Goal: Transaction & Acquisition: Book appointment/travel/reservation

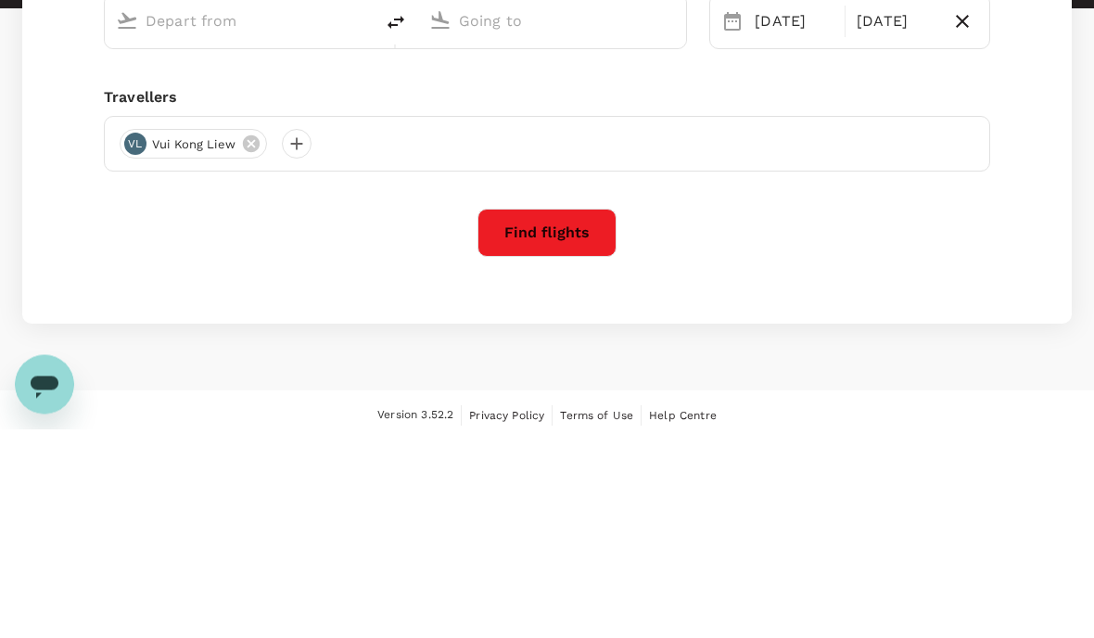
type input "Kota Kinabalu Intl (BKI)"
type input "Labuan (LBU)"
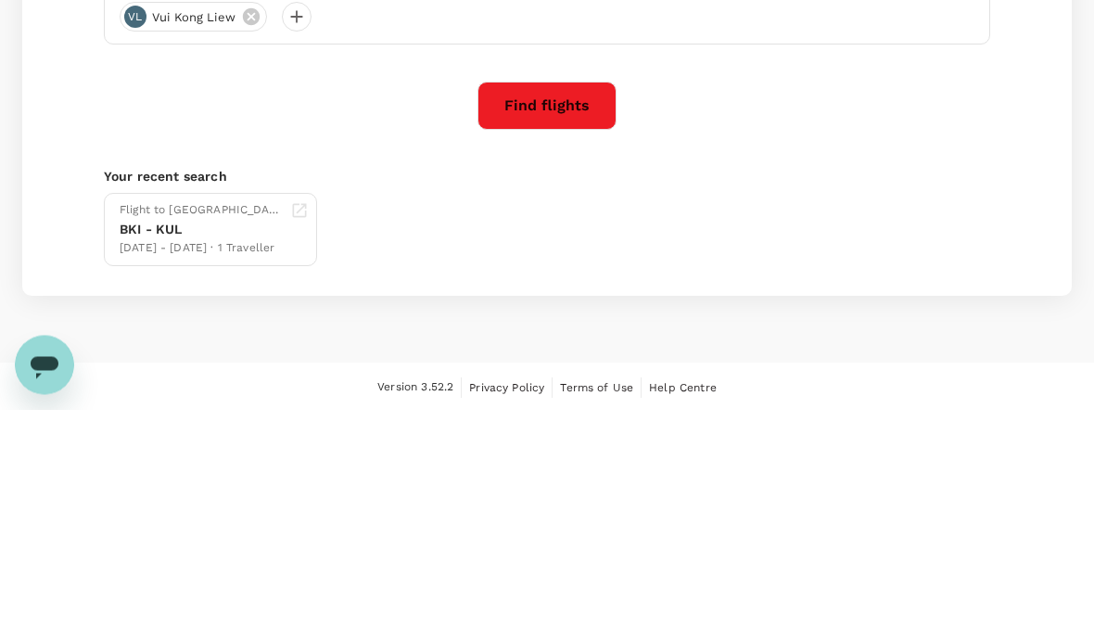
type input "Kota Kinabalu Intl (BKI)"
type input "Labuan (LBU)"
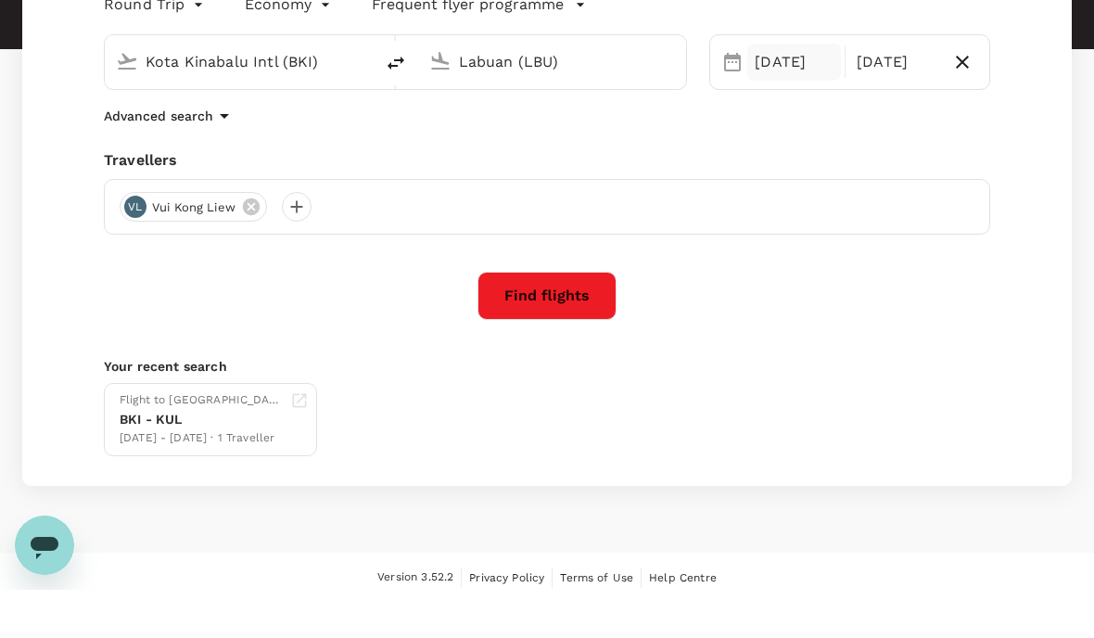
click at [795, 92] on div "[DATE]" at bounding box center [794, 110] width 94 height 37
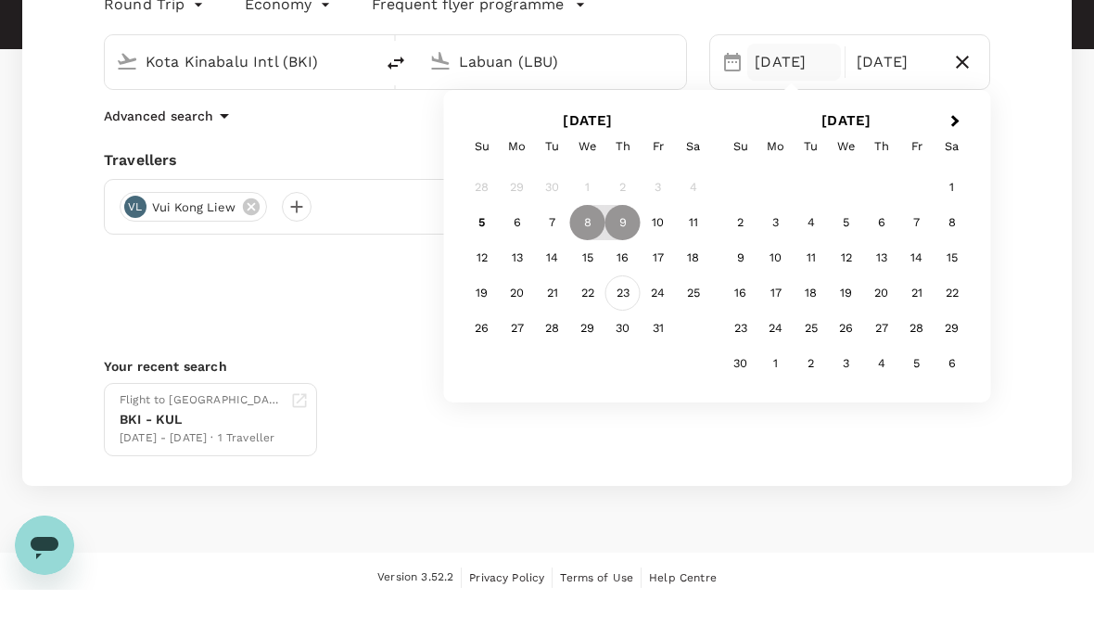
click at [630, 324] on div "23" at bounding box center [622, 341] width 35 height 35
click at [663, 324] on div "24" at bounding box center [658, 341] width 35 height 35
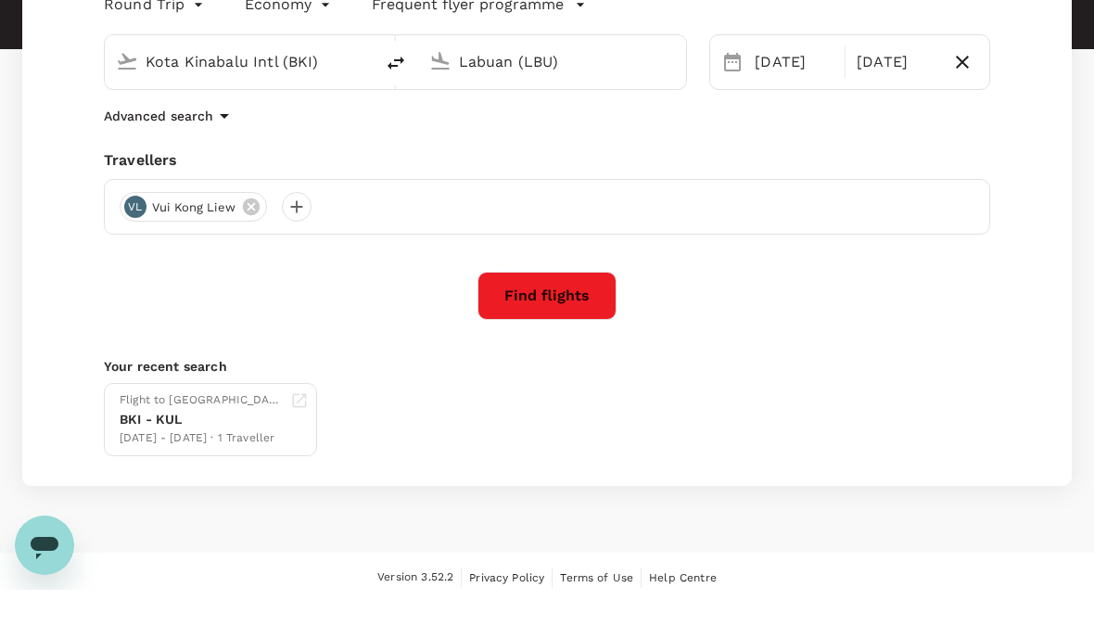
click at [583, 320] on button "Find flights" at bounding box center [546, 344] width 139 height 48
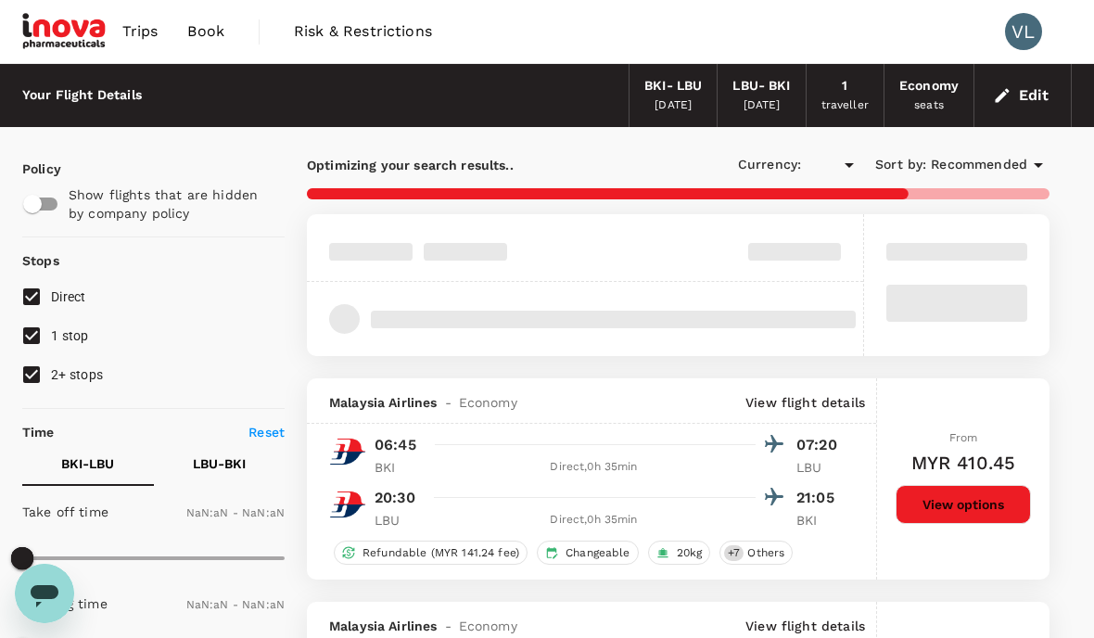
type input "MYR"
type input "1440"
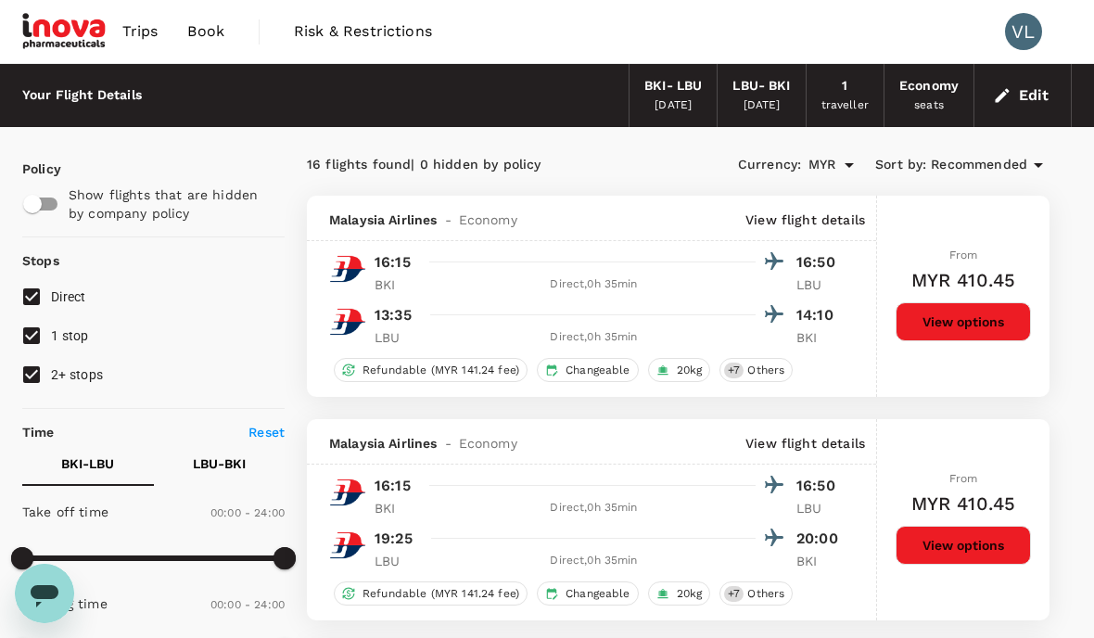
click at [141, 32] on span "Trips" at bounding box center [140, 31] width 36 height 22
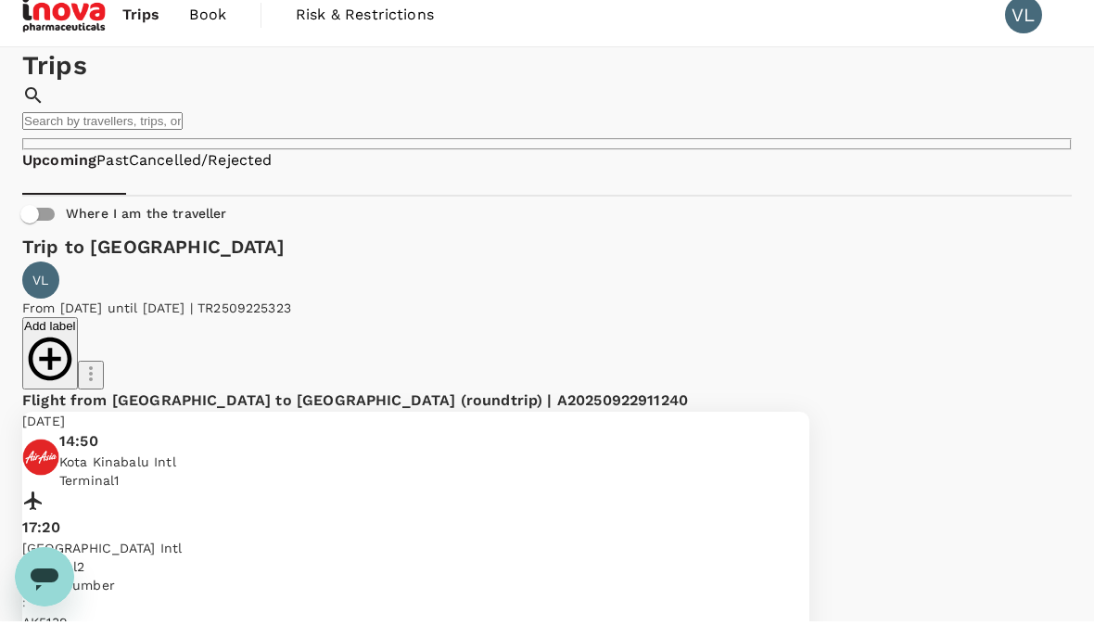
click at [203, 24] on span "Book" at bounding box center [207, 31] width 37 height 22
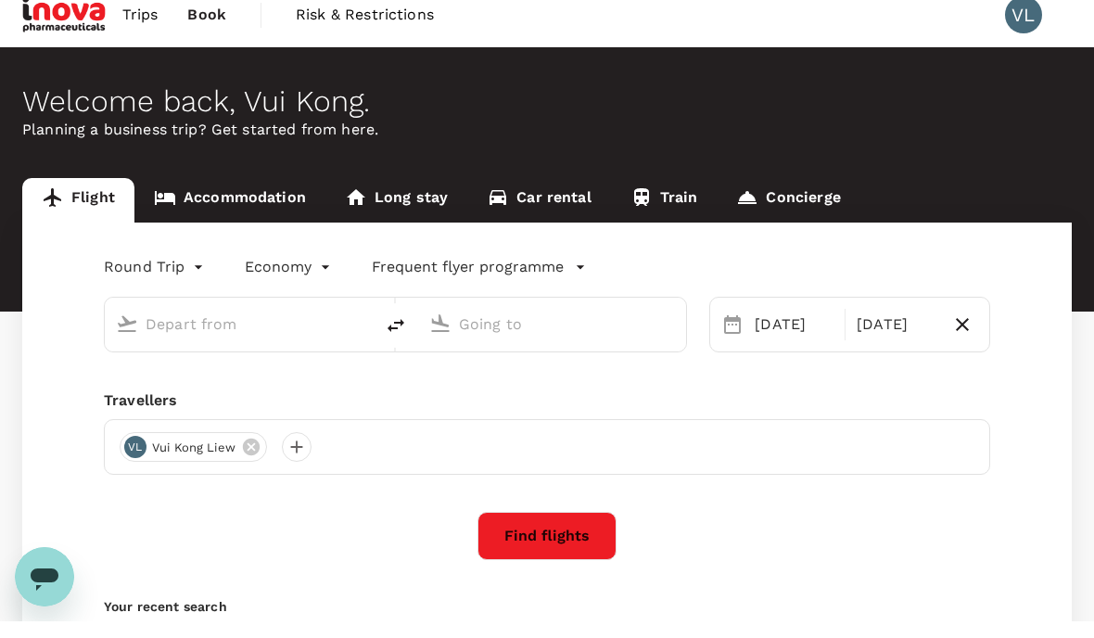
type input "Kota Kinabalu Intl (BKI)"
type input "Labuan (LBU)"
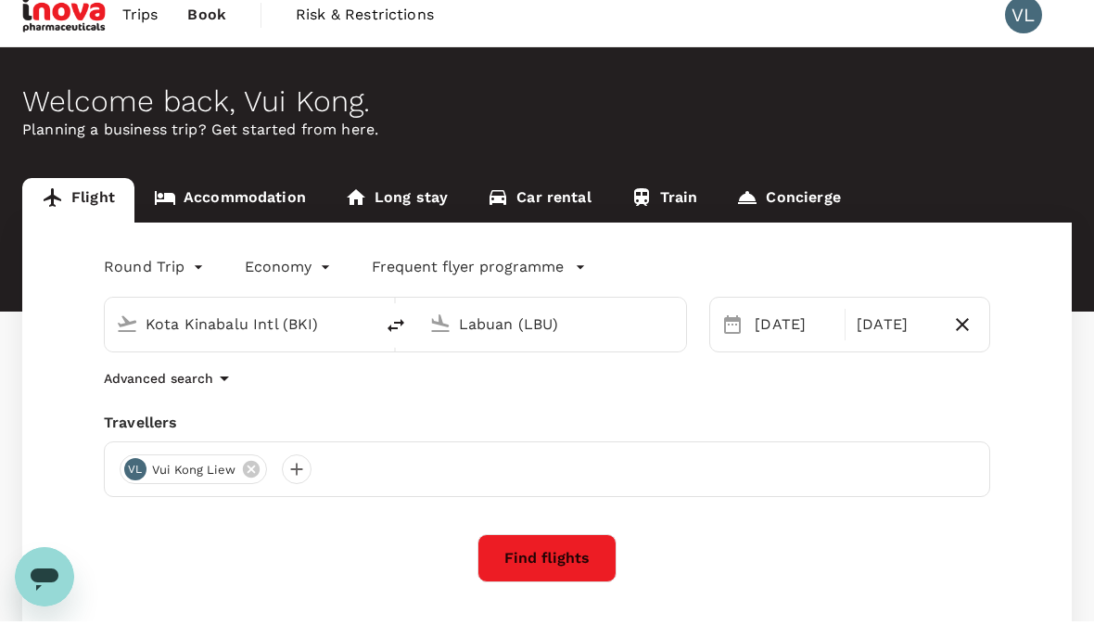
click at [240, 195] on link "Accommodation" at bounding box center [229, 217] width 191 height 44
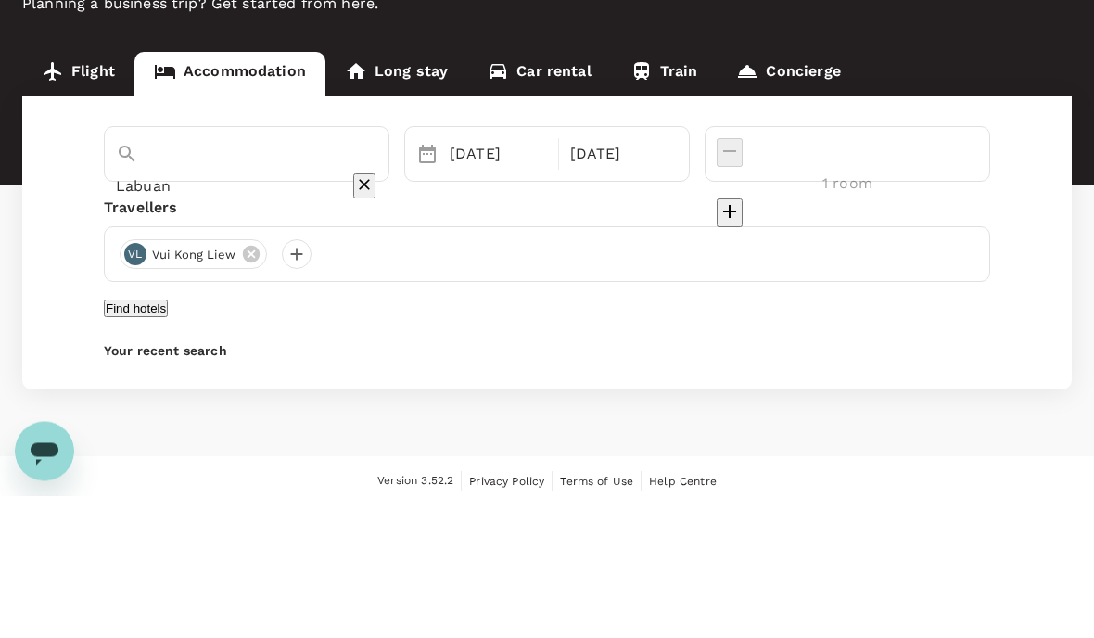
scroll to position [4, 0]
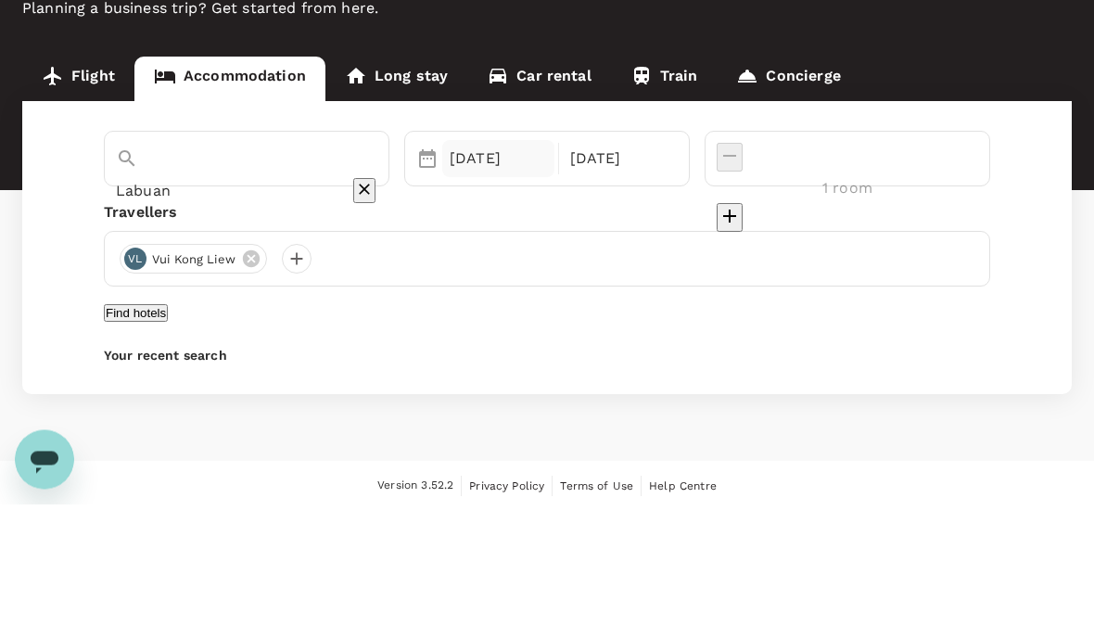
click at [554, 274] on div "[DATE]" at bounding box center [498, 292] width 112 height 37
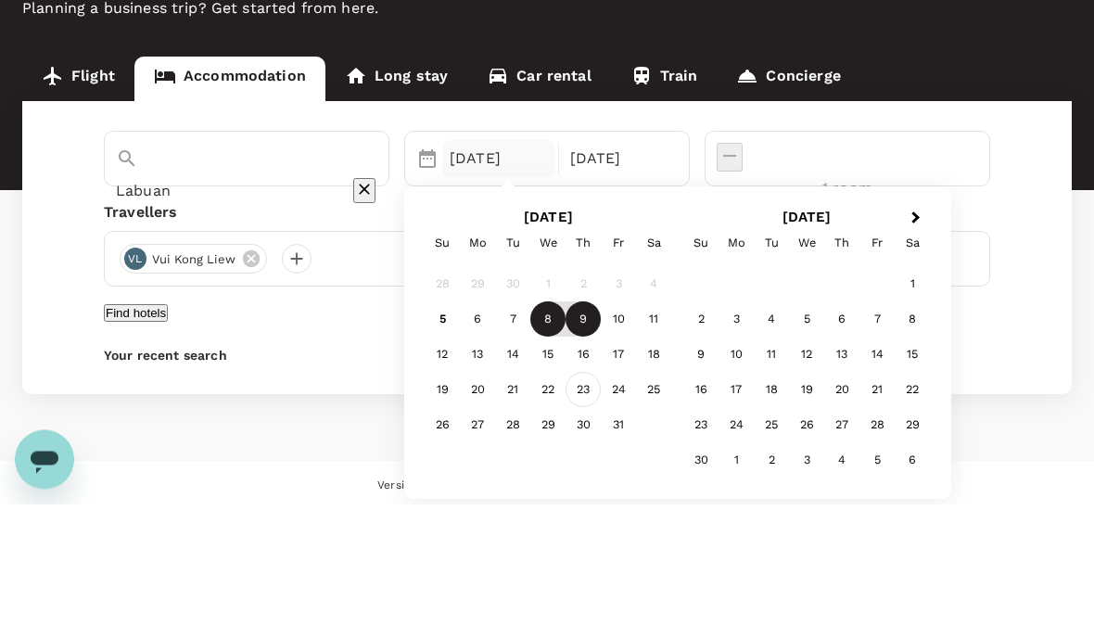
click at [601, 507] on div "23" at bounding box center [582, 524] width 35 height 35
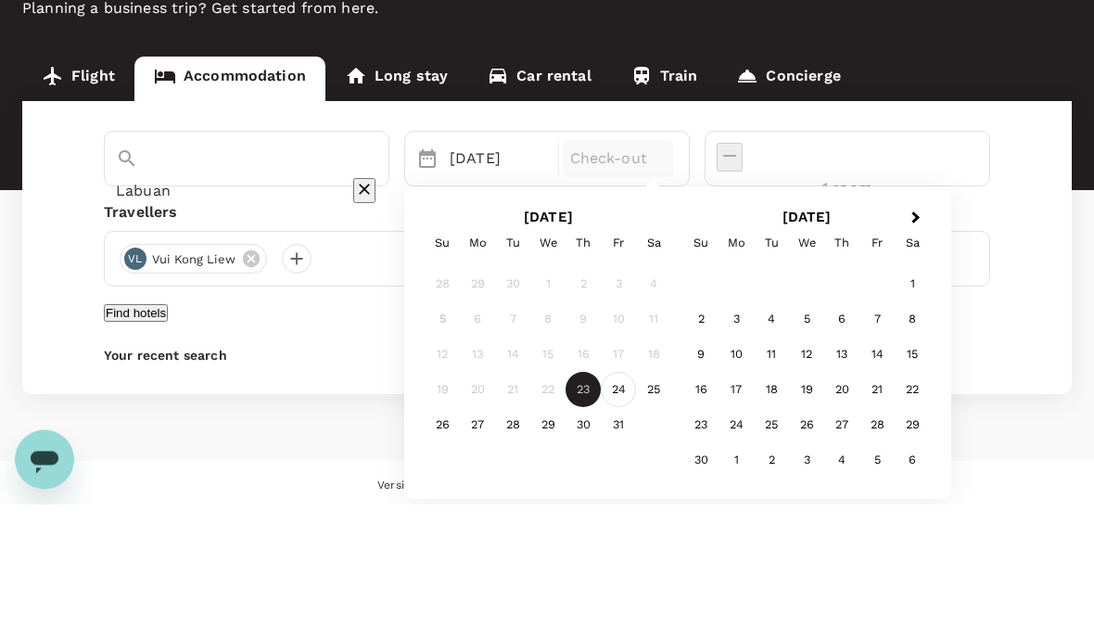
click at [636, 507] on div "24" at bounding box center [618, 524] width 35 height 35
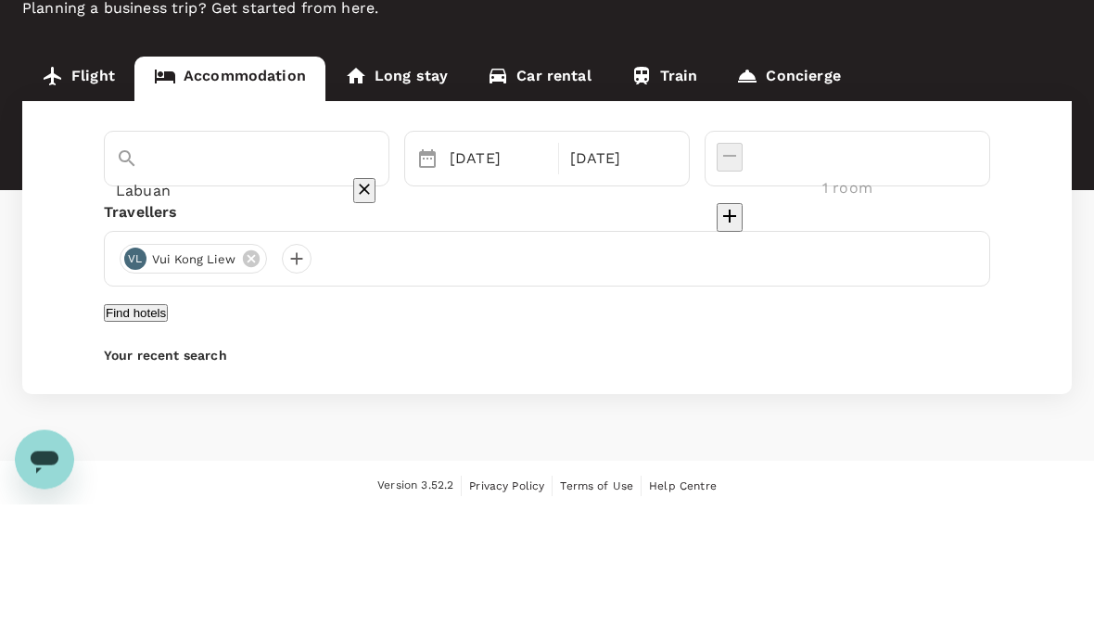
click at [168, 438] on button "Find hotels" at bounding box center [136, 447] width 64 height 18
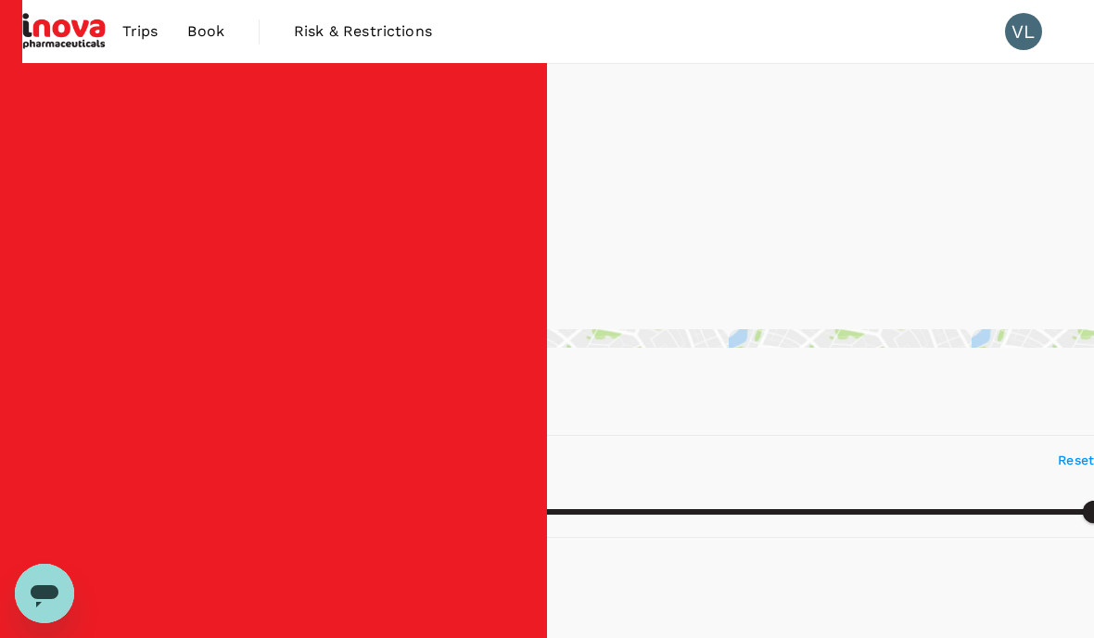
type input "150.08"
type input "99.08"
type input "1039.08"
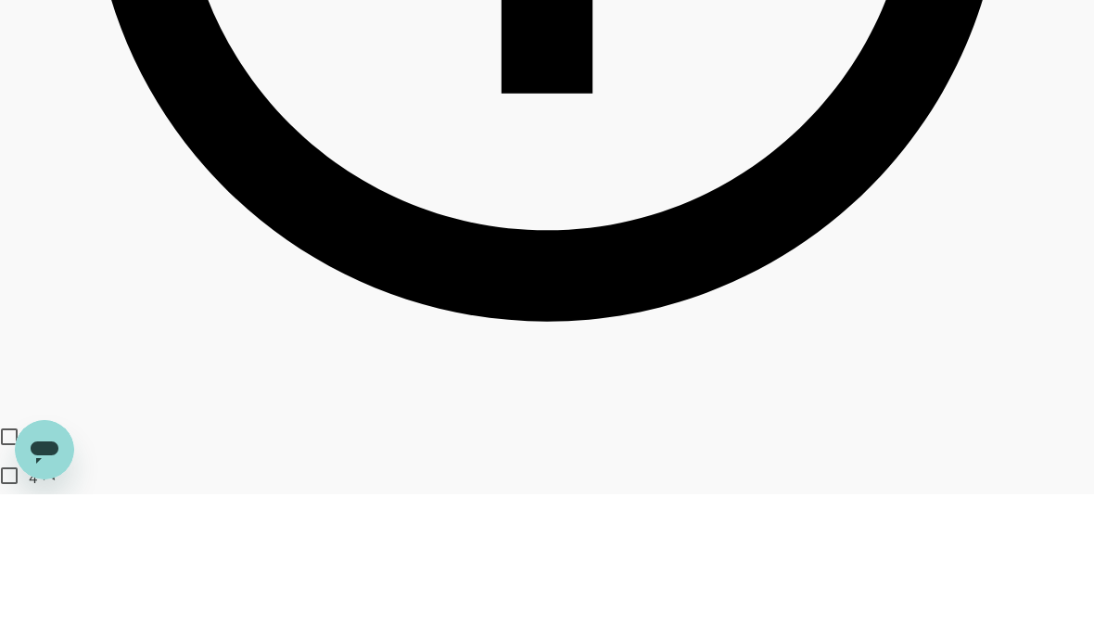
scroll to position [1105, 0]
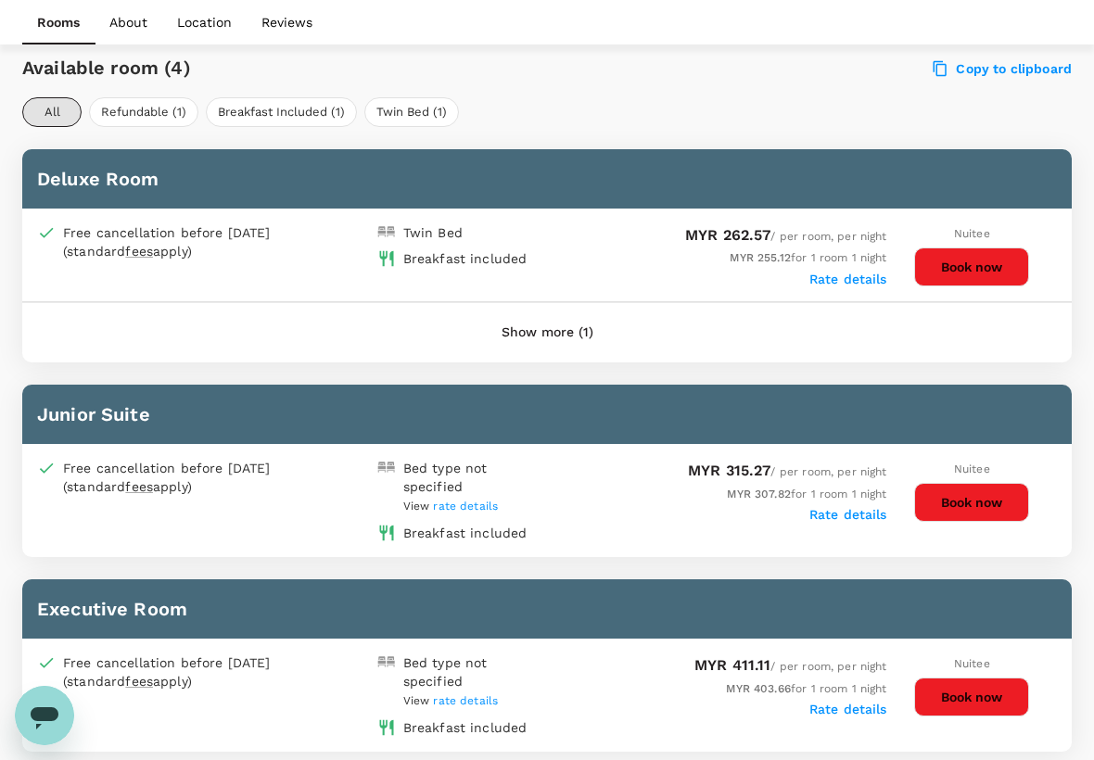
scroll to position [864, 0]
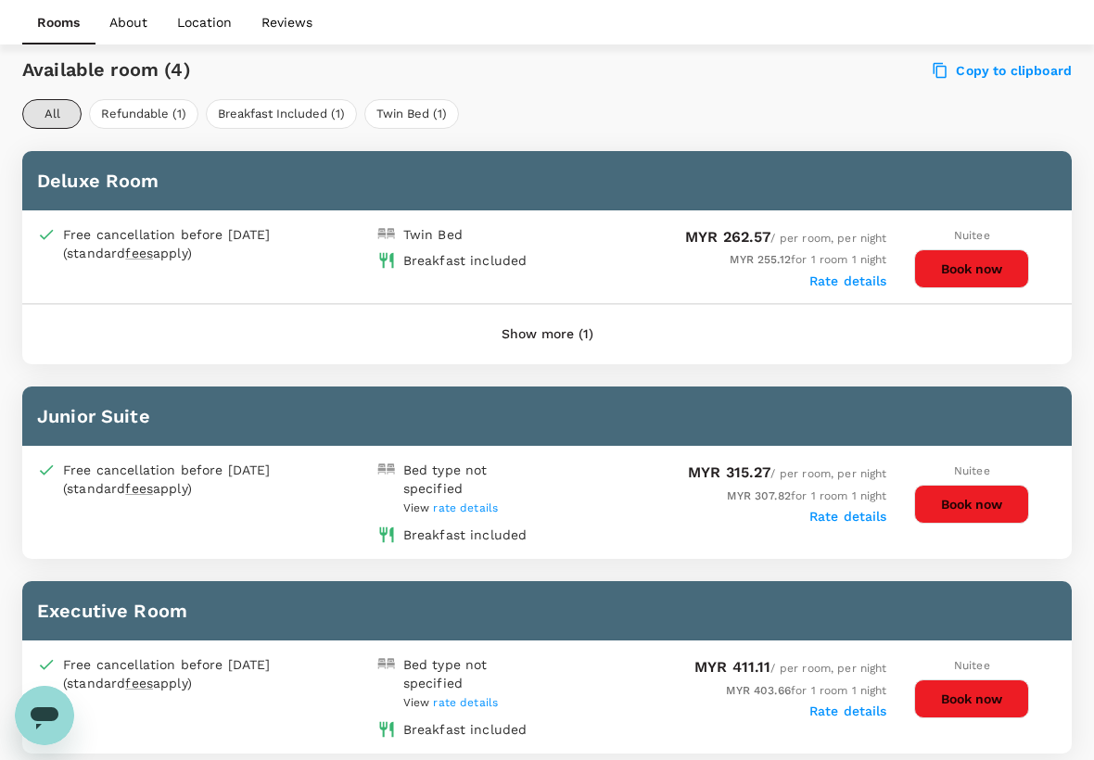
click at [973, 264] on button "Book now" at bounding box center [971, 268] width 115 height 39
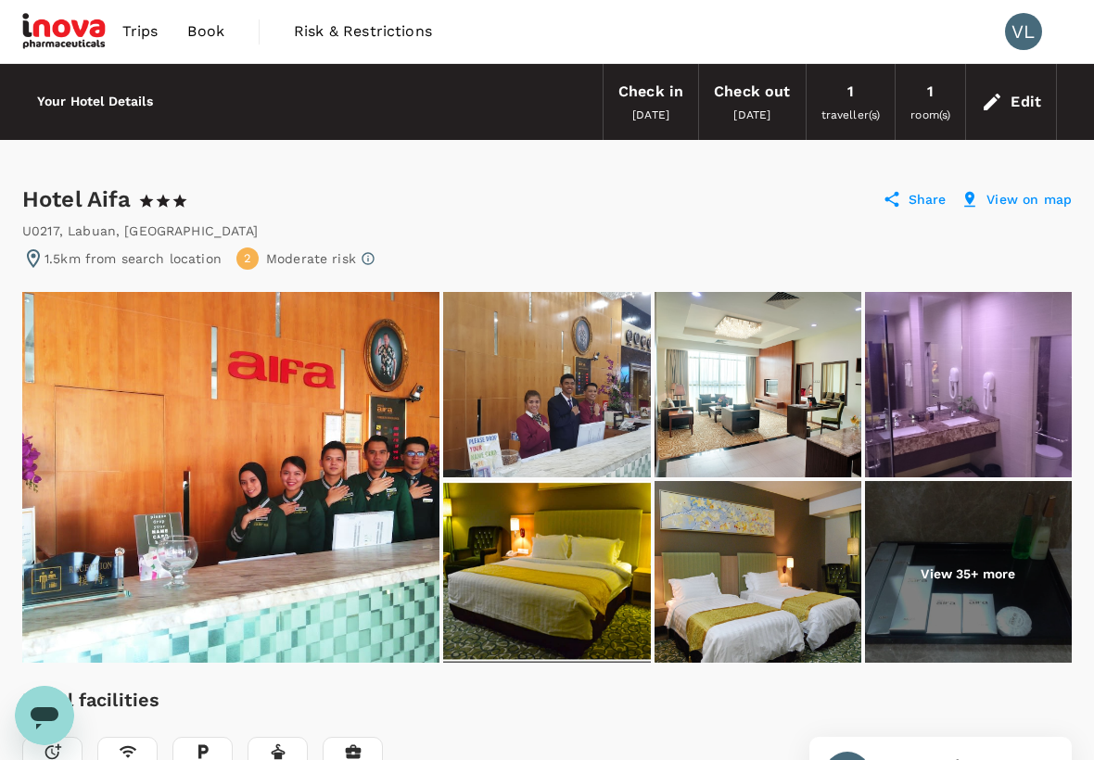
click at [141, 34] on span "Trips" at bounding box center [140, 31] width 36 height 22
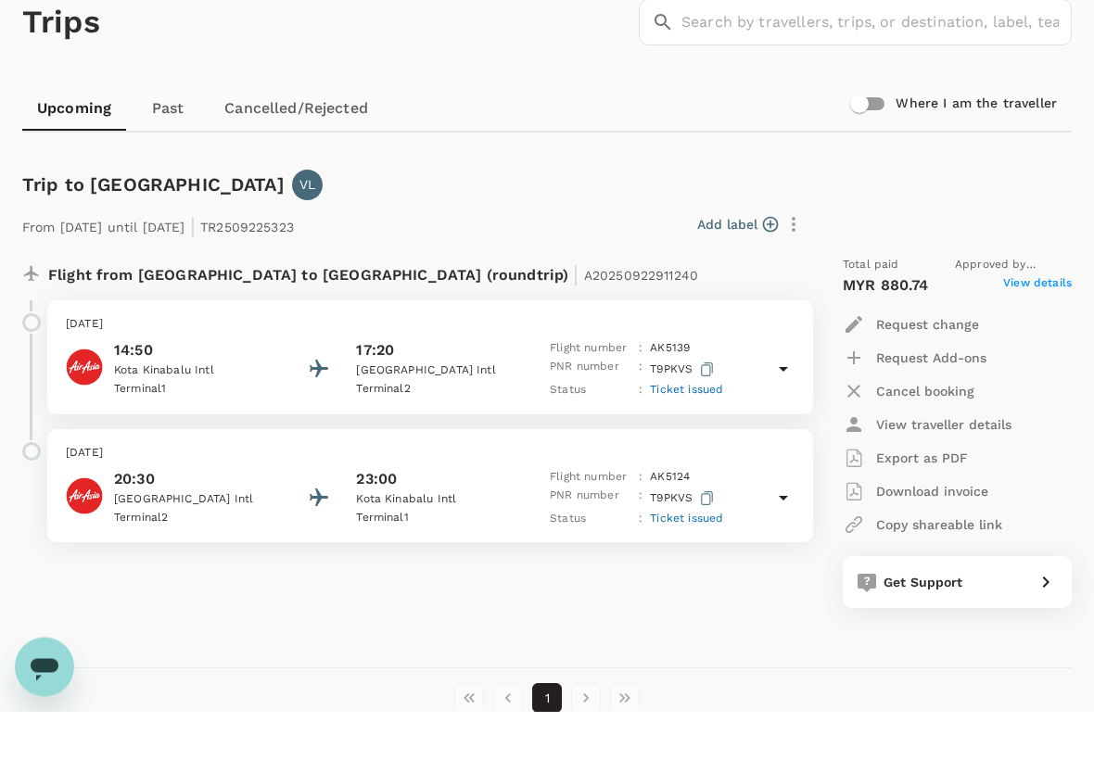
scroll to position [59, 0]
